Goal: Information Seeking & Learning: Learn about a topic

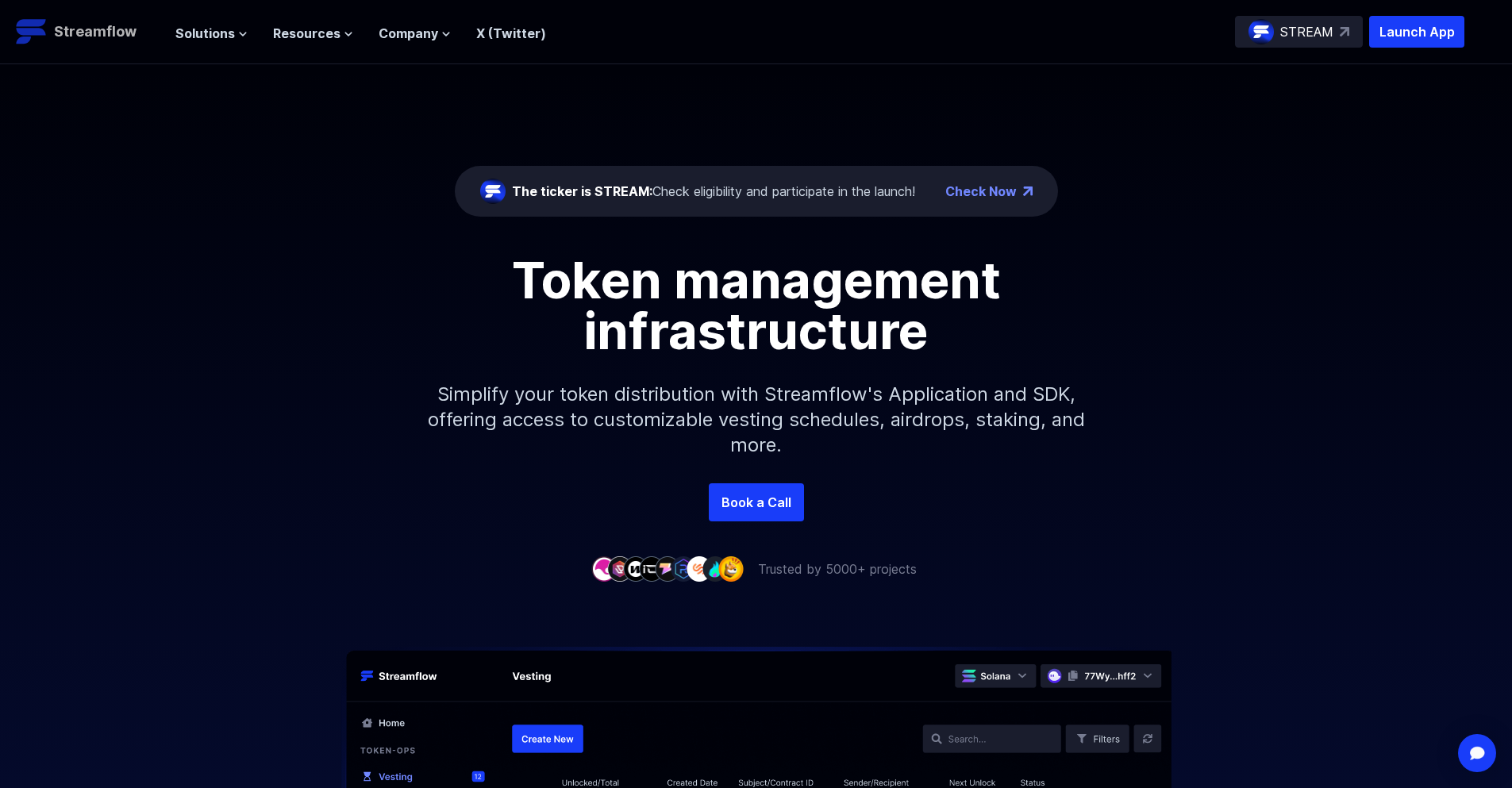
click at [79, 34] on p "Streamflow" at bounding box center [94, 32] width 82 height 22
click at [192, 28] on span "Solutions" at bounding box center [205, 33] width 60 height 19
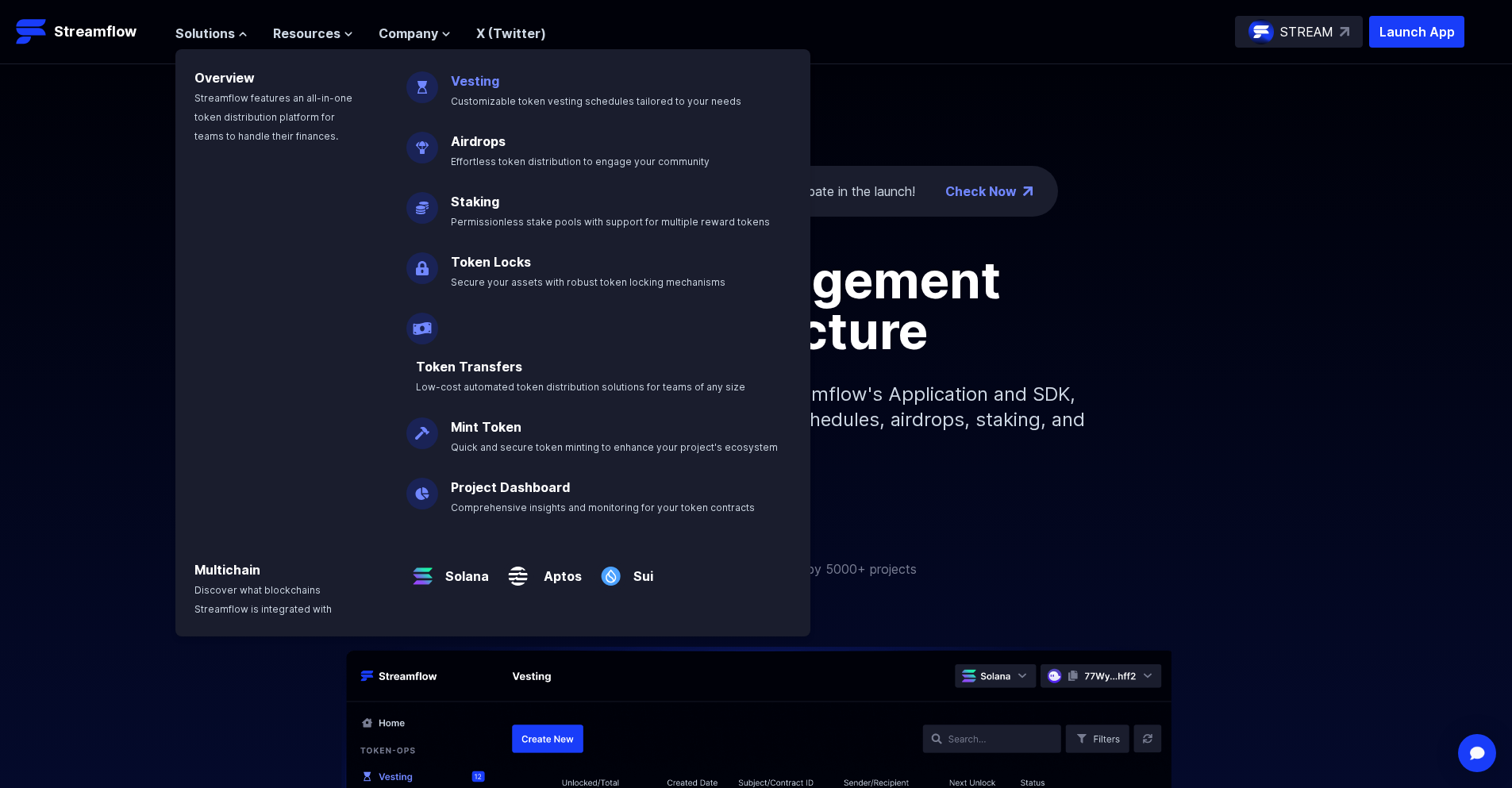
click at [485, 79] on link "Vesting" at bounding box center [474, 81] width 49 height 16
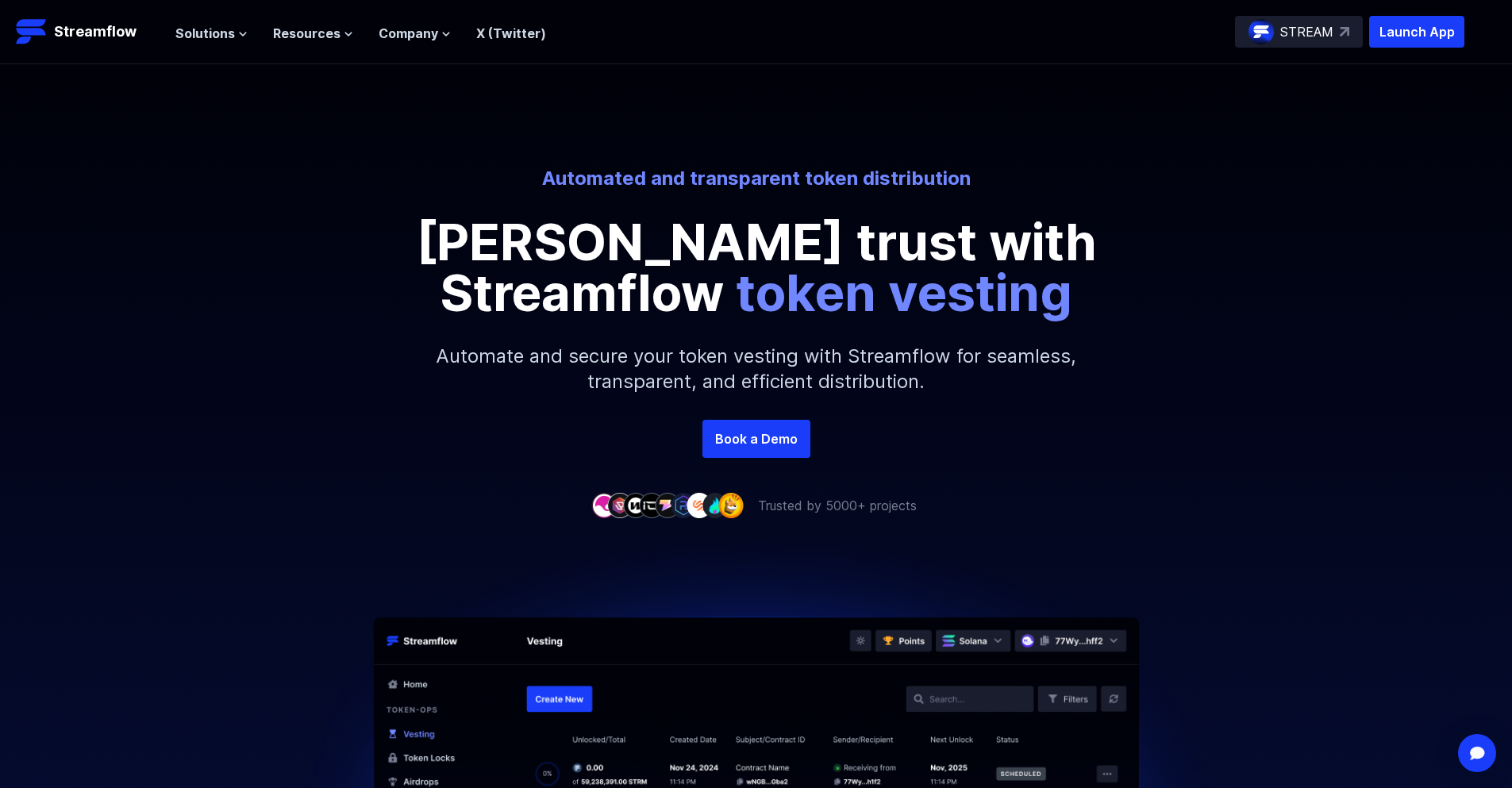
click at [1319, 32] on p "STREAM" at bounding box center [1307, 31] width 54 height 19
